Goal: Task Accomplishment & Management: Use online tool/utility

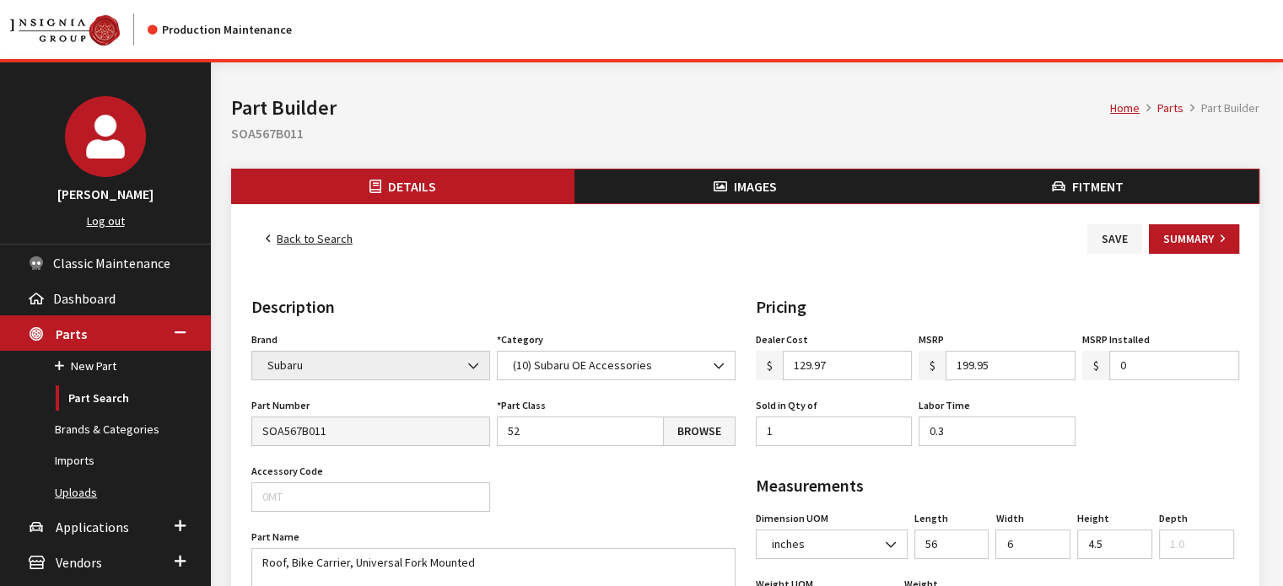
click at [92, 489] on link "Uploads" at bounding box center [105, 492] width 211 height 31
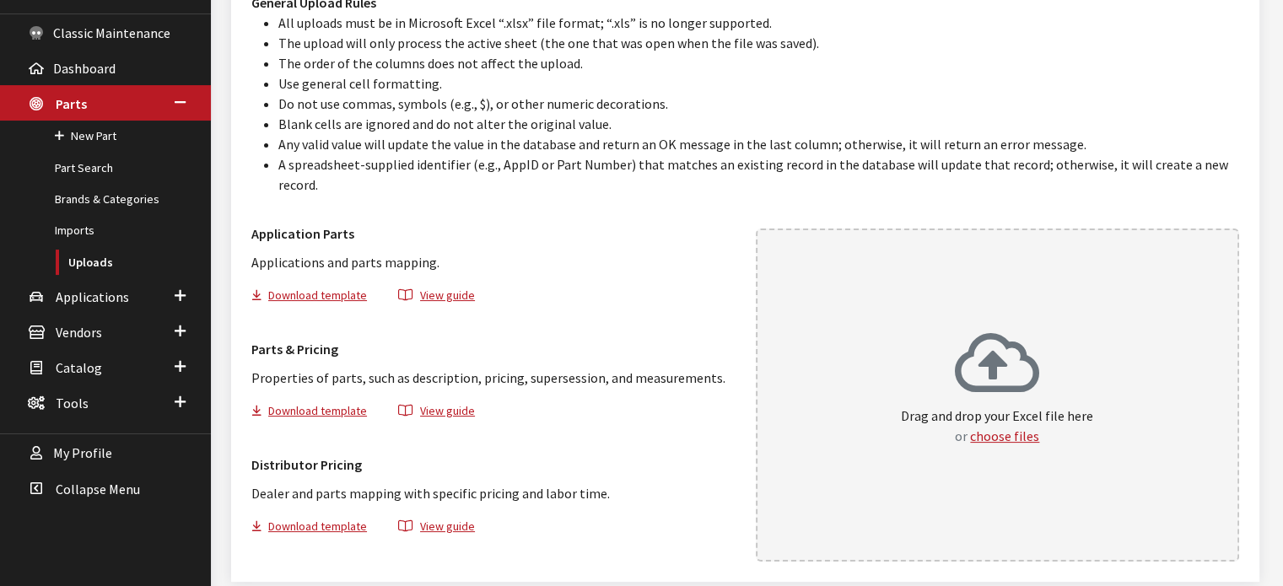
scroll to position [275, 0]
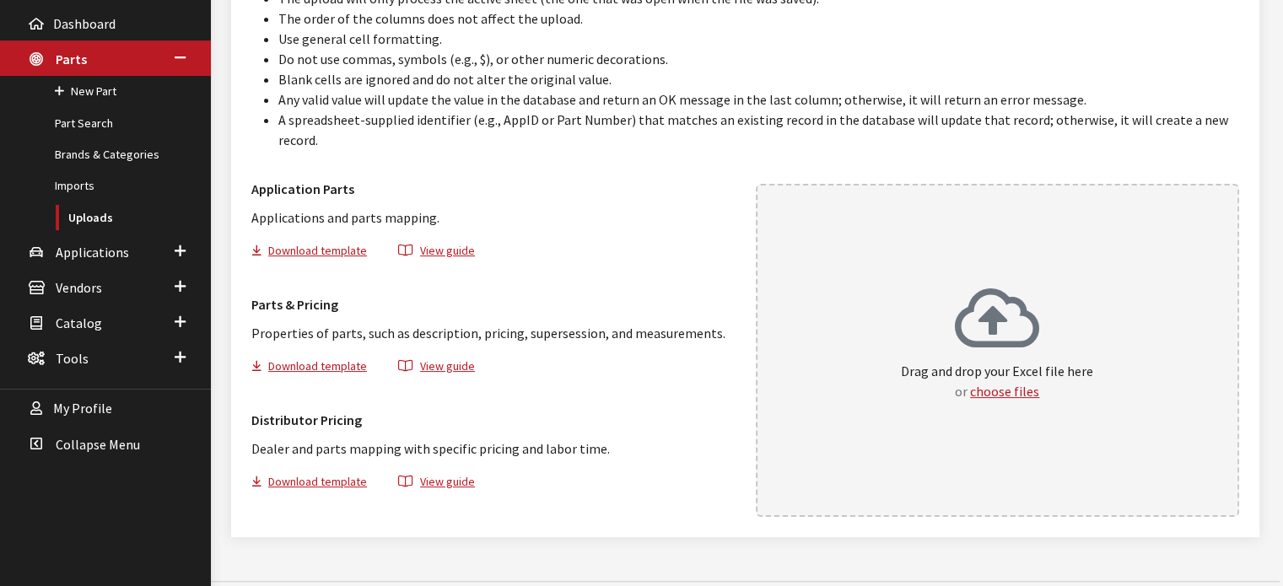
click at [1050, 307] on div "Drag and drop your Excel file here or choose files" at bounding box center [997, 344] width 192 height 115
click at [94, 216] on link "Uploads" at bounding box center [105, 217] width 211 height 31
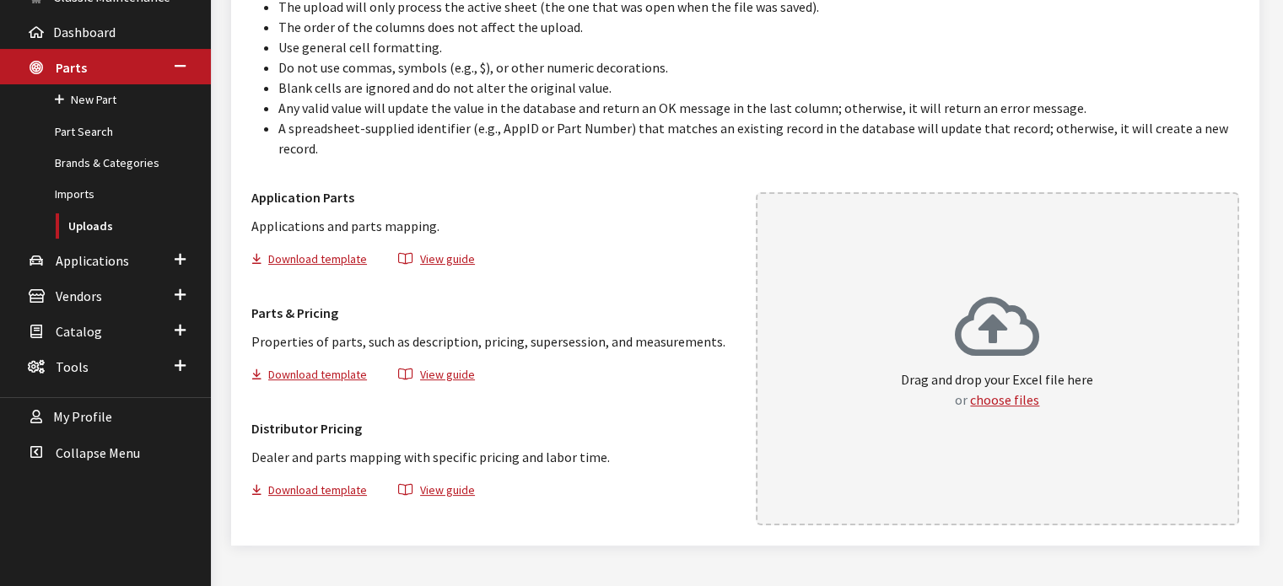
scroll to position [275, 0]
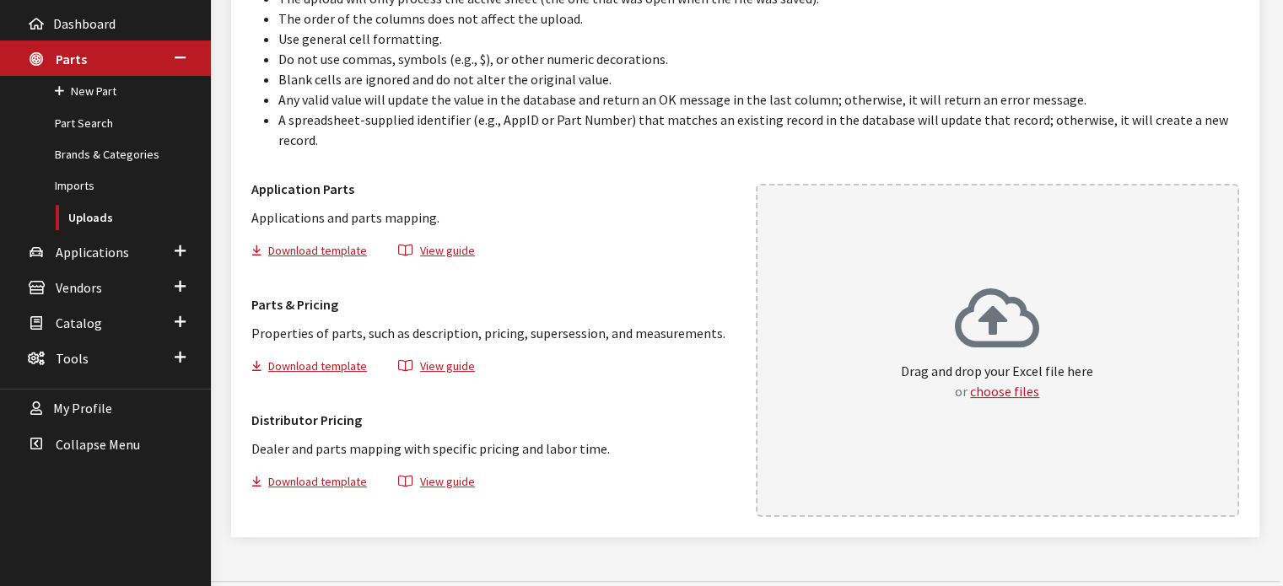
click at [1006, 334] on icon at bounding box center [997, 320] width 84 height 67
